Goal: Find specific page/section: Find specific page/section

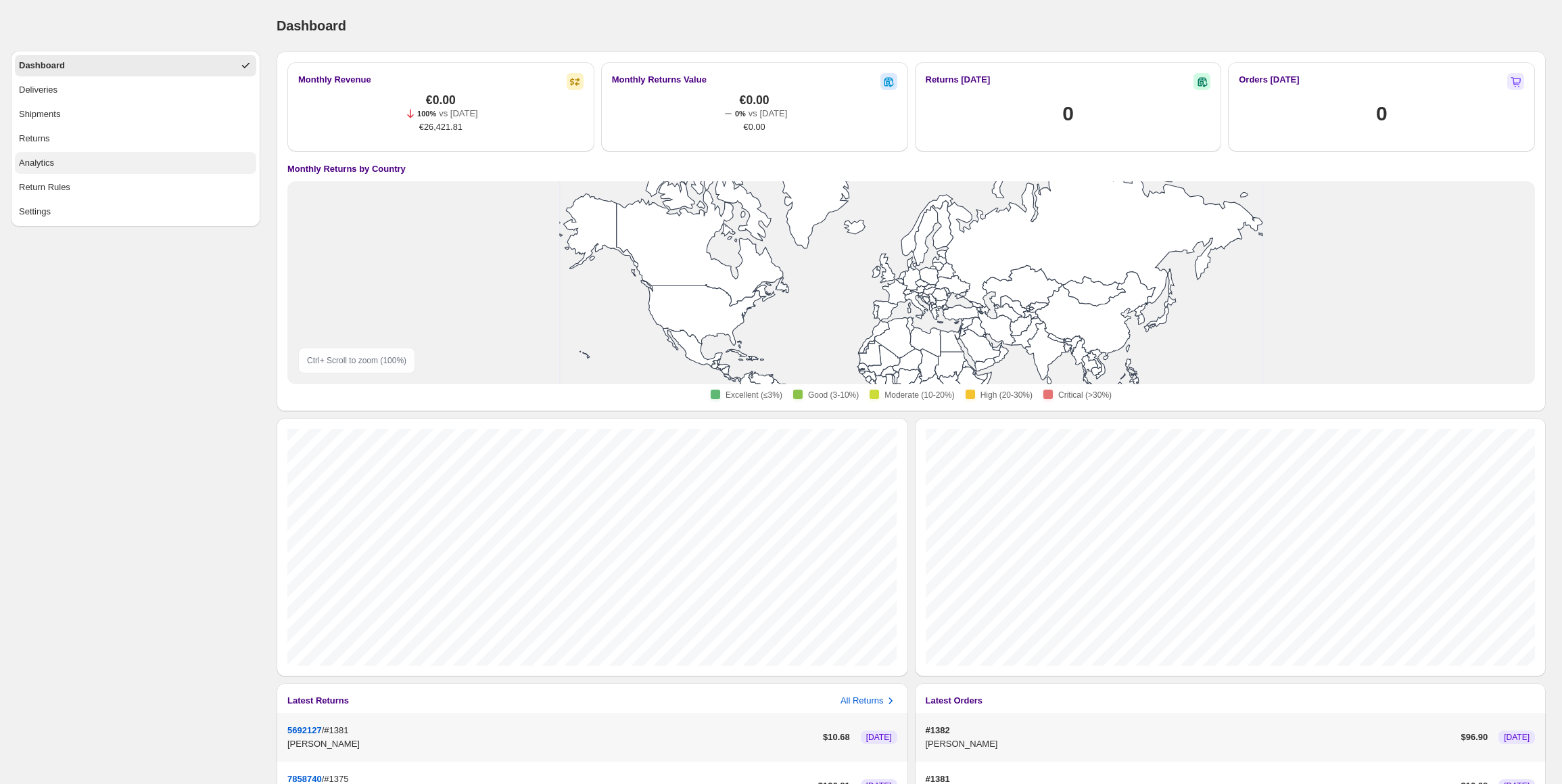
click at [92, 168] on button "Analytics" at bounding box center [135, 163] width 242 height 21
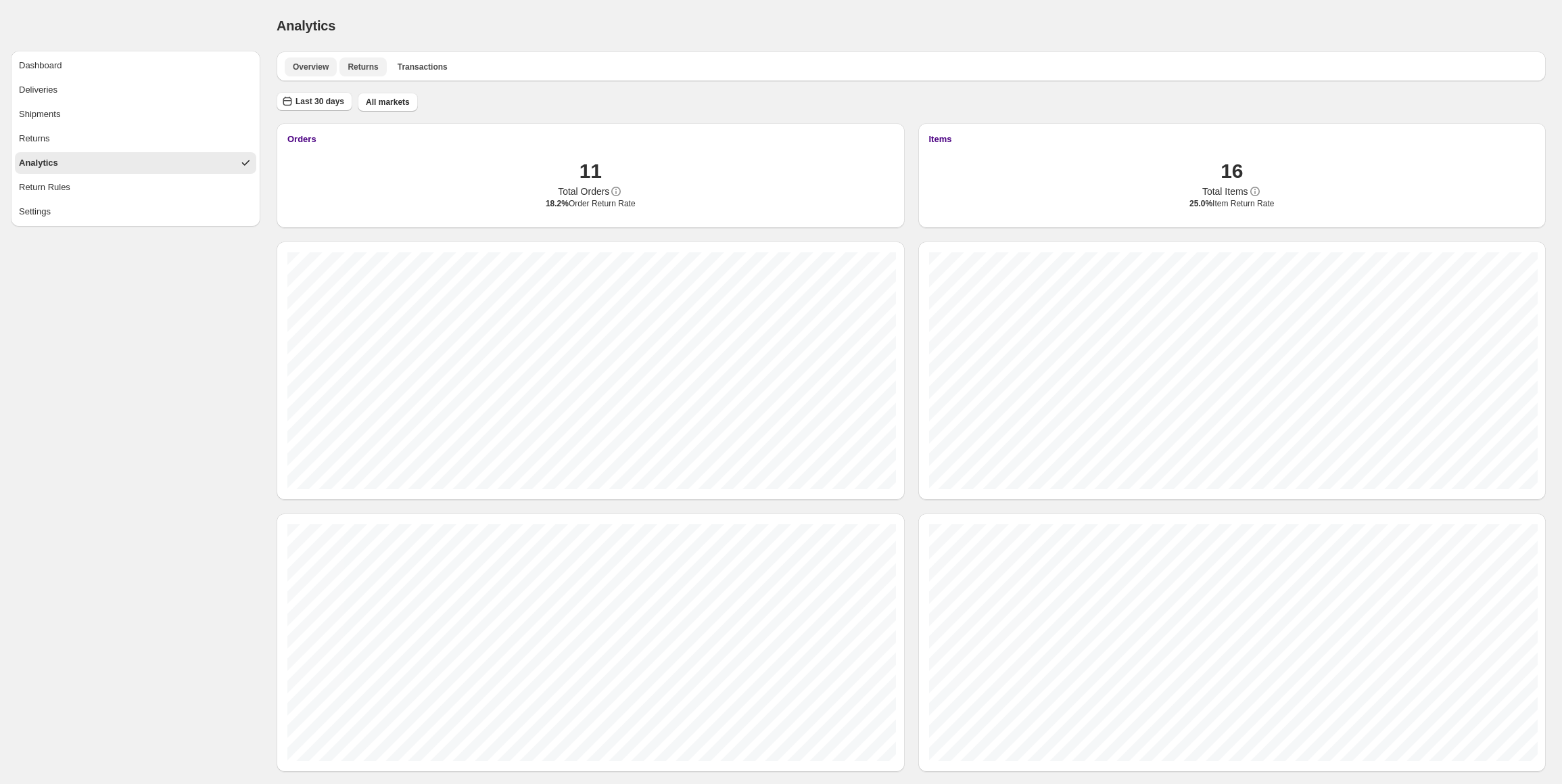
click at [361, 67] on span "Returns" at bounding box center [363, 67] width 30 height 11
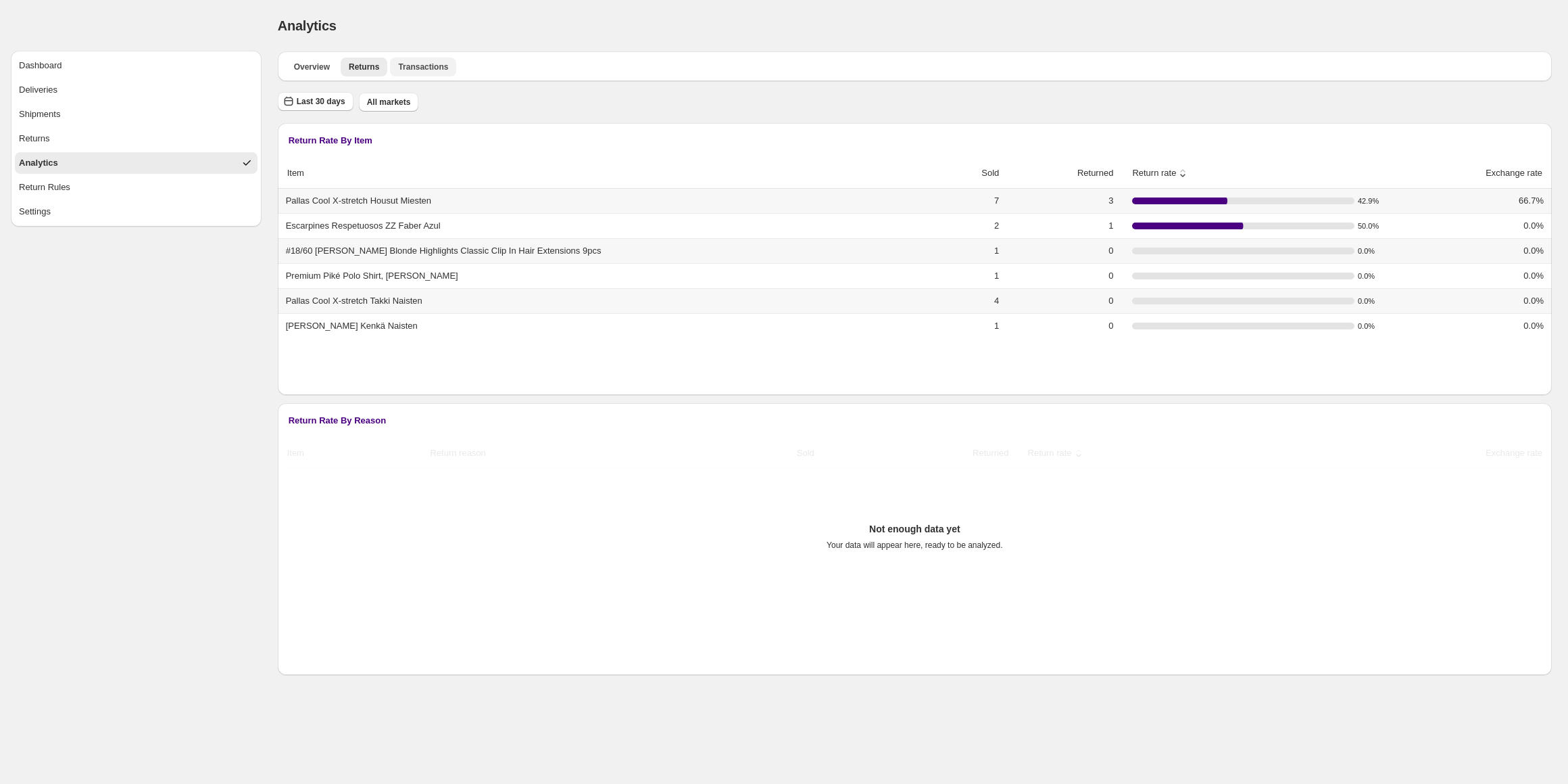
click at [427, 62] on span "Transactions" at bounding box center [423, 67] width 50 height 11
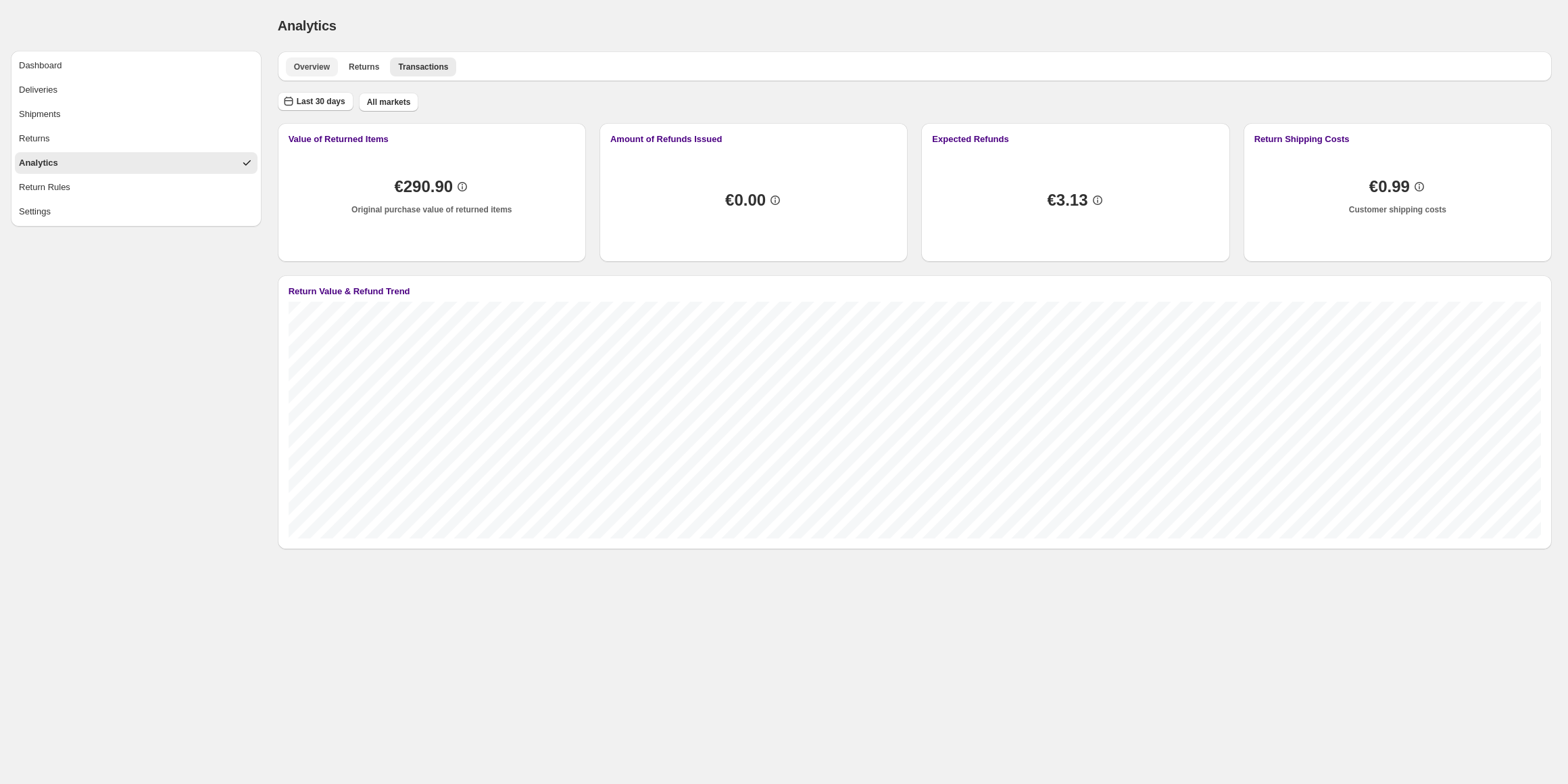
click at [299, 64] on span "Overview" at bounding box center [312, 67] width 36 height 11
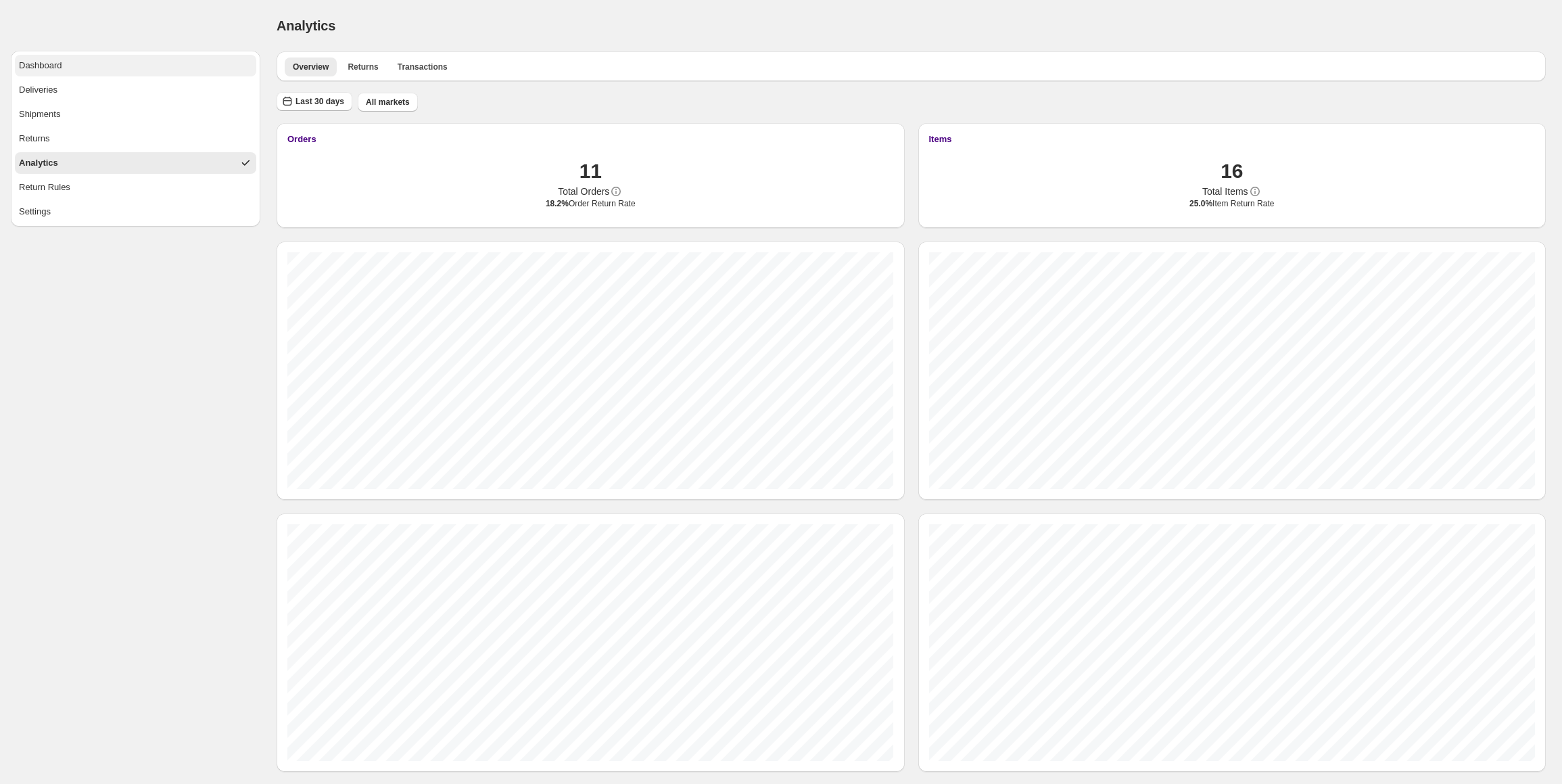
click at [148, 62] on button "Dashboard" at bounding box center [135, 65] width 242 height 21
